Goal: Task Accomplishment & Management: Complete application form

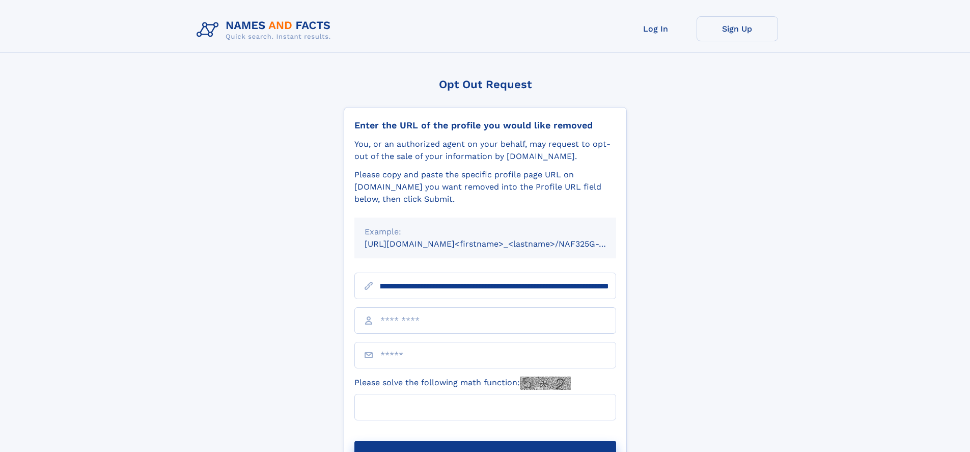
scroll to position [0, 117]
type input "**********"
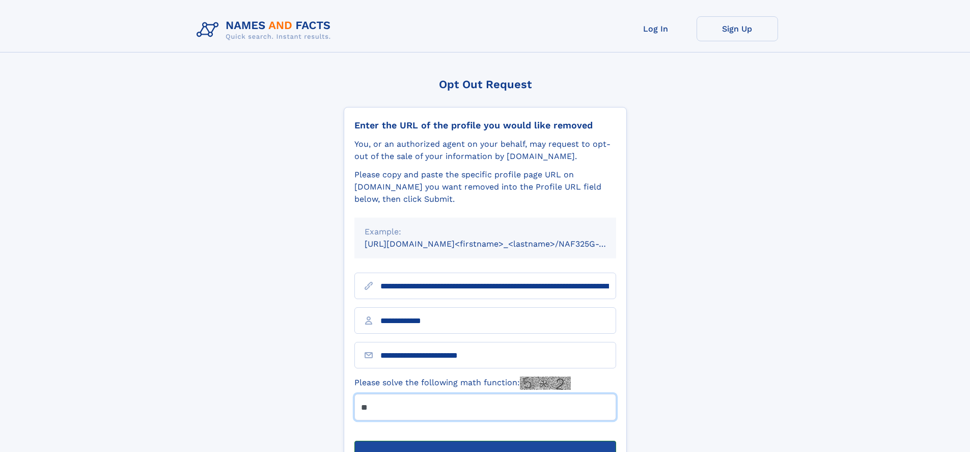
type input "**"
click at [485, 440] on button "Submit Opt Out Request" at bounding box center [485, 456] width 262 height 33
